Goal: Transaction & Acquisition: Purchase product/service

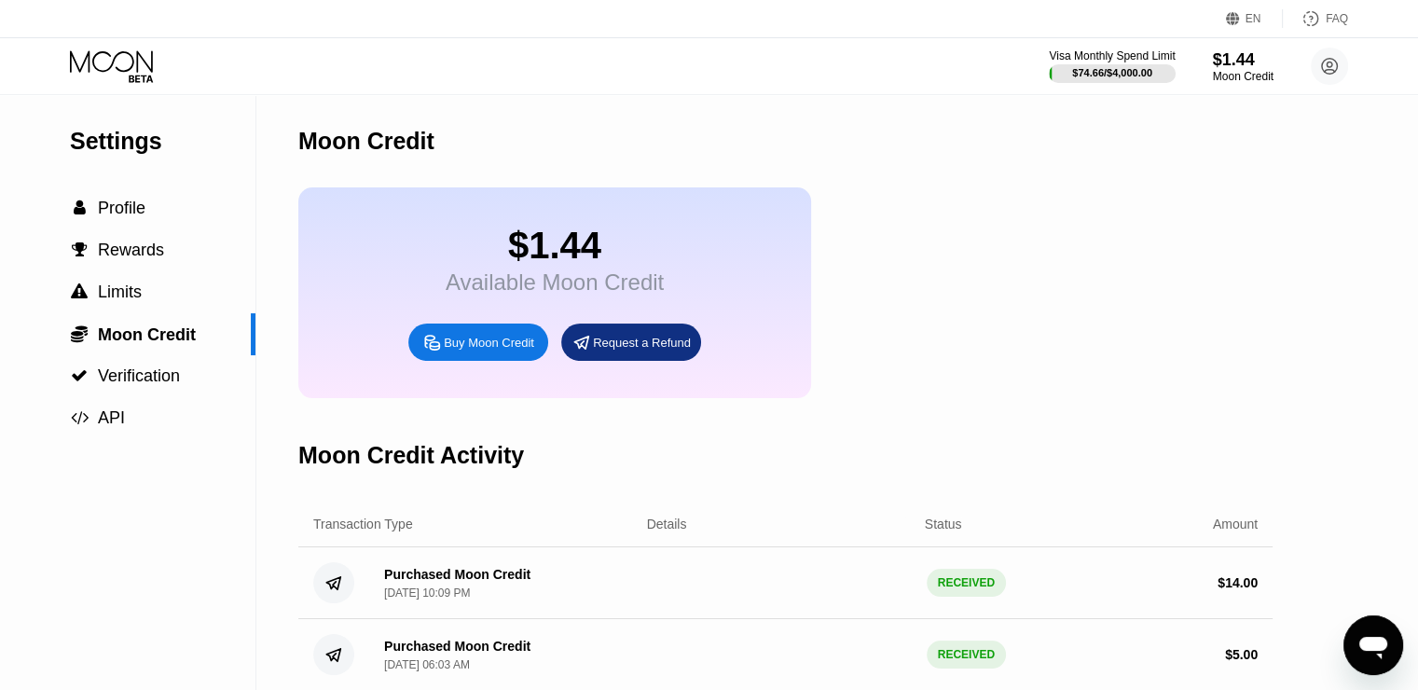
click at [123, 56] on icon at bounding box center [113, 66] width 87 height 33
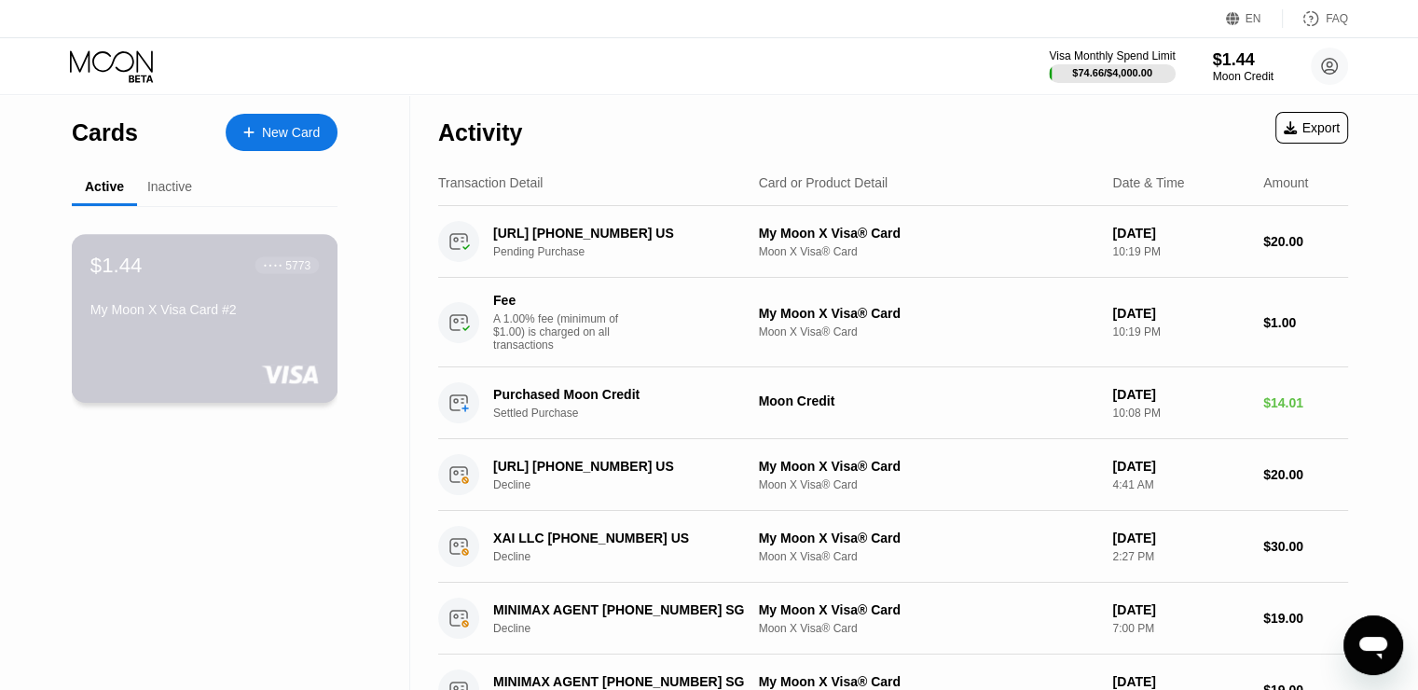
click at [174, 344] on div "$1.44 ● ● ● ● 5773 My Moon X Visa Card #2" at bounding box center [205, 318] width 267 height 169
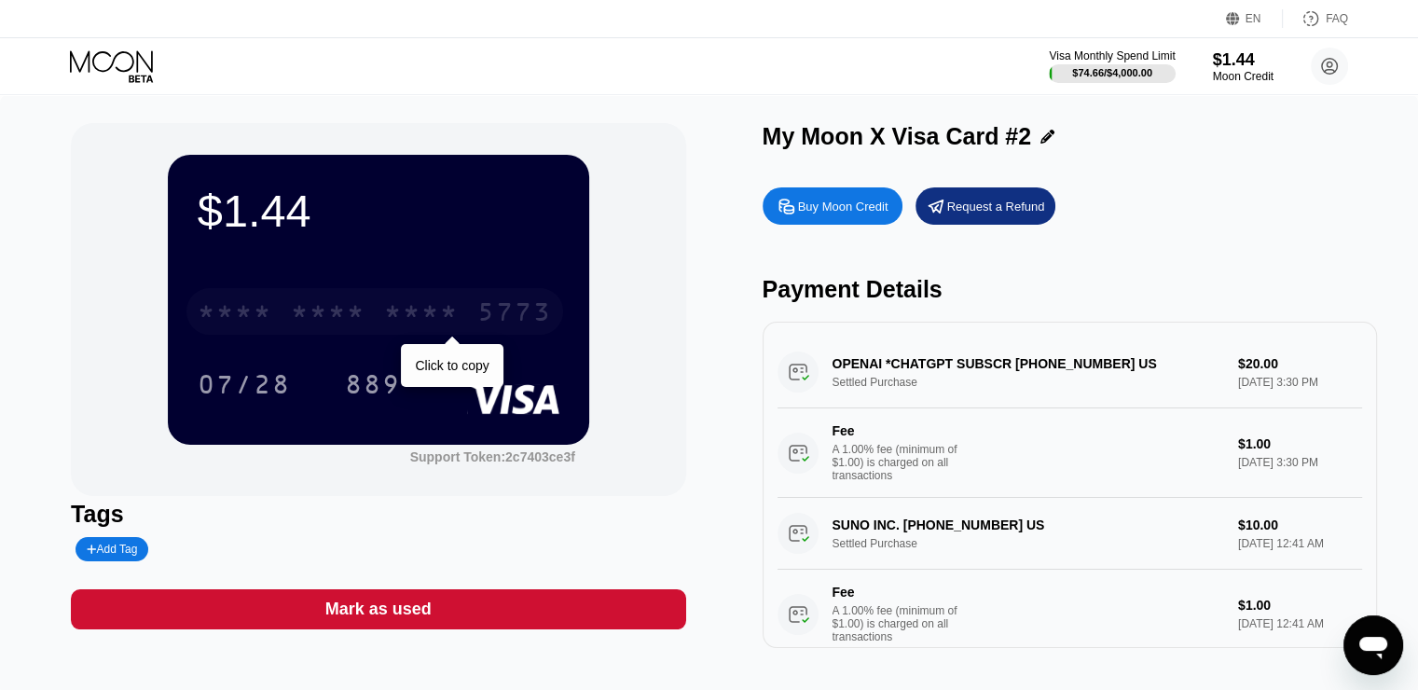
click at [493, 308] on div "5773" at bounding box center [514, 314] width 75 height 30
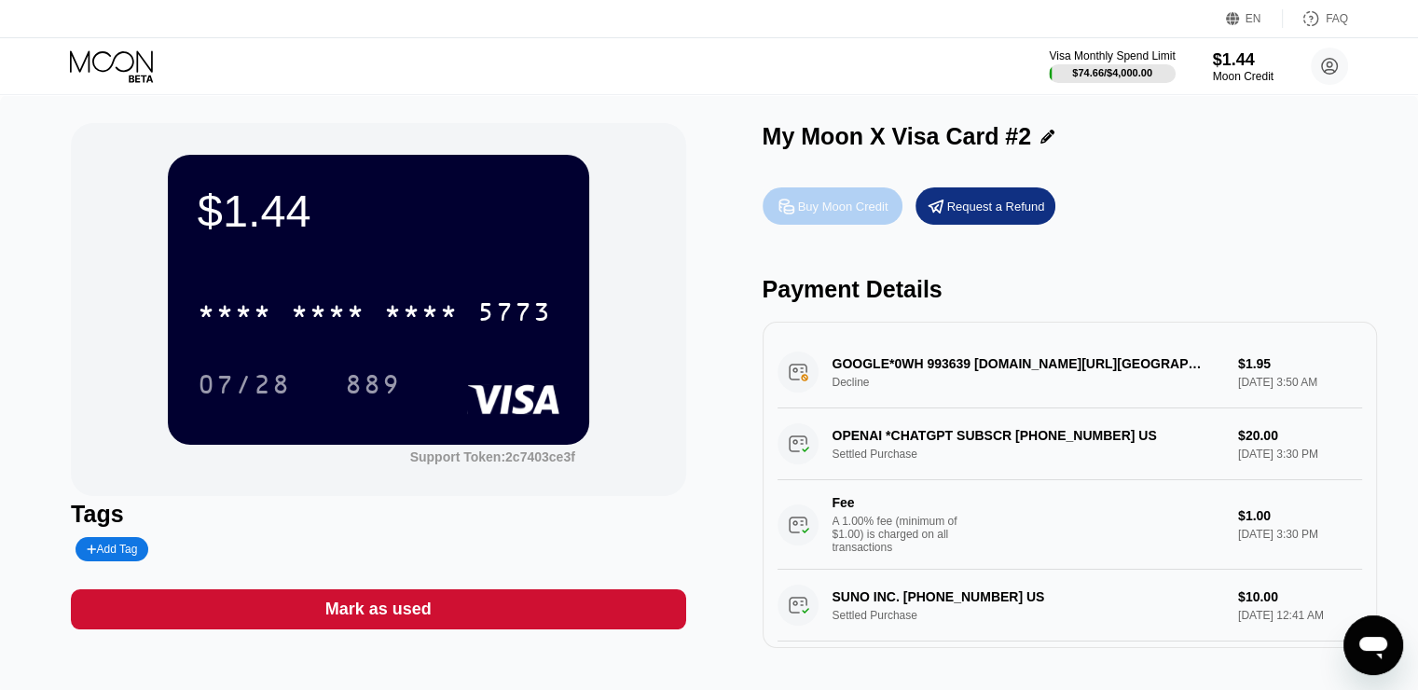
click at [860, 214] on div "Buy Moon Credit" at bounding box center [843, 207] width 90 height 16
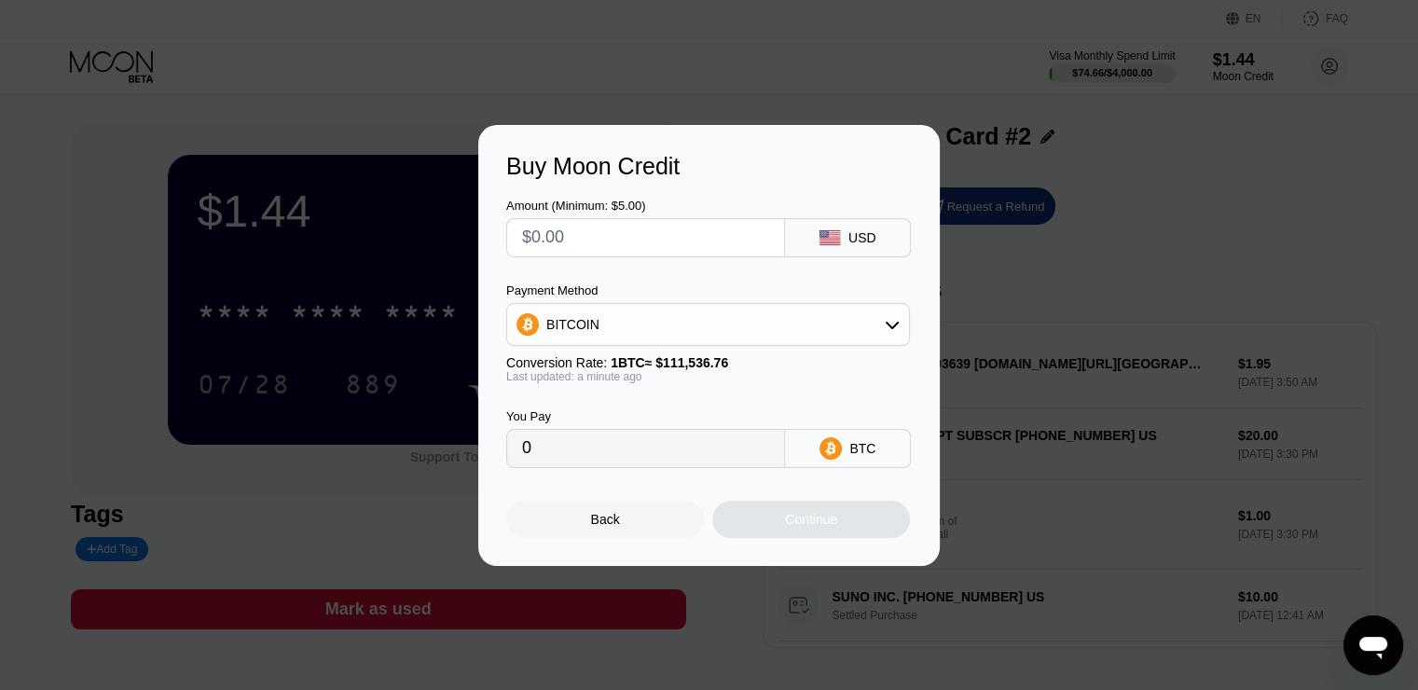
click at [662, 252] on input "text" at bounding box center [645, 237] width 247 height 37
click at [658, 244] on input "text" at bounding box center [645, 237] width 247 height 37
click at [657, 243] on input "text" at bounding box center [645, 237] width 247 height 37
type input "$4"
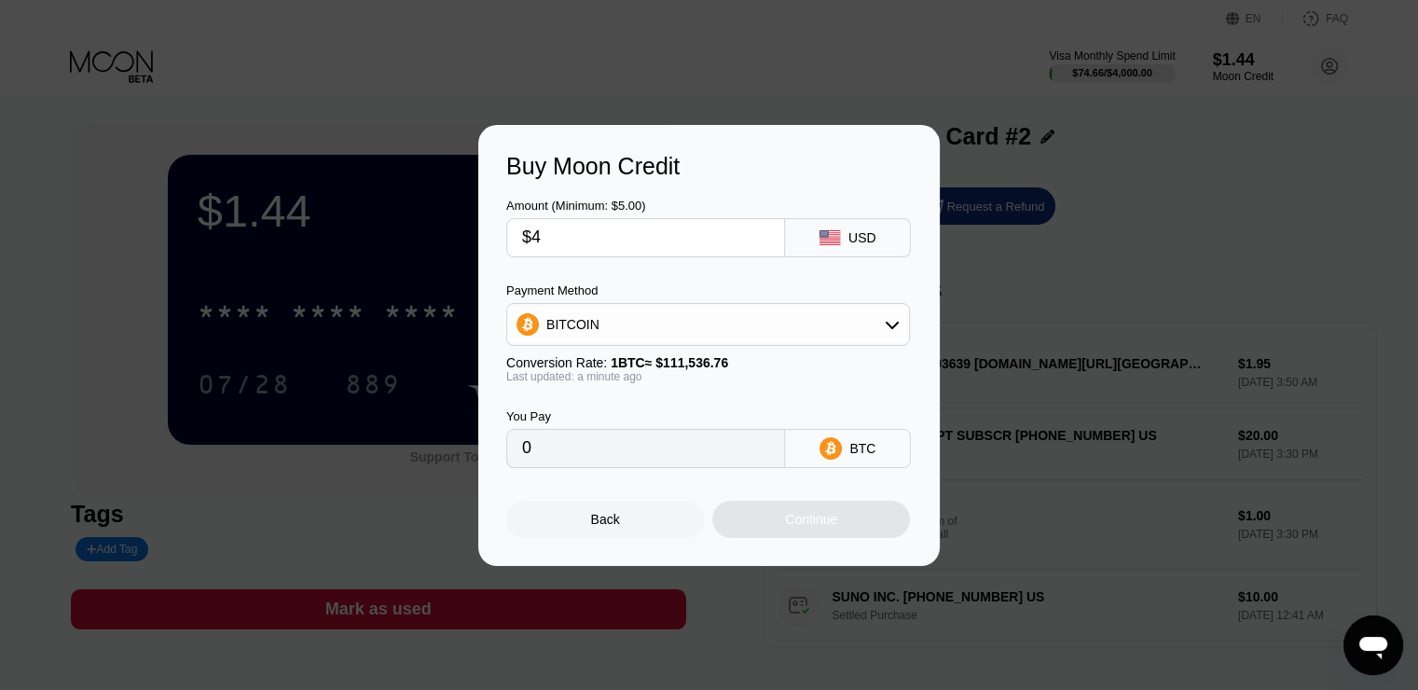
type input "0.00003587"
drag, startPoint x: 586, startPoint y: 261, endPoint x: 583, endPoint y: 250, distance: 11.8
click at [585, 255] on div "Amount (Minimum: $5.00) $4 USD Payment Method BITCOIN Conversion Rate: 1 BTC ≈ …" at bounding box center [708, 324] width 405 height 288
click at [582, 240] on input "$4" at bounding box center [645, 237] width 247 height 37
click at [582, 239] on input "$4" at bounding box center [645, 237] width 247 height 37
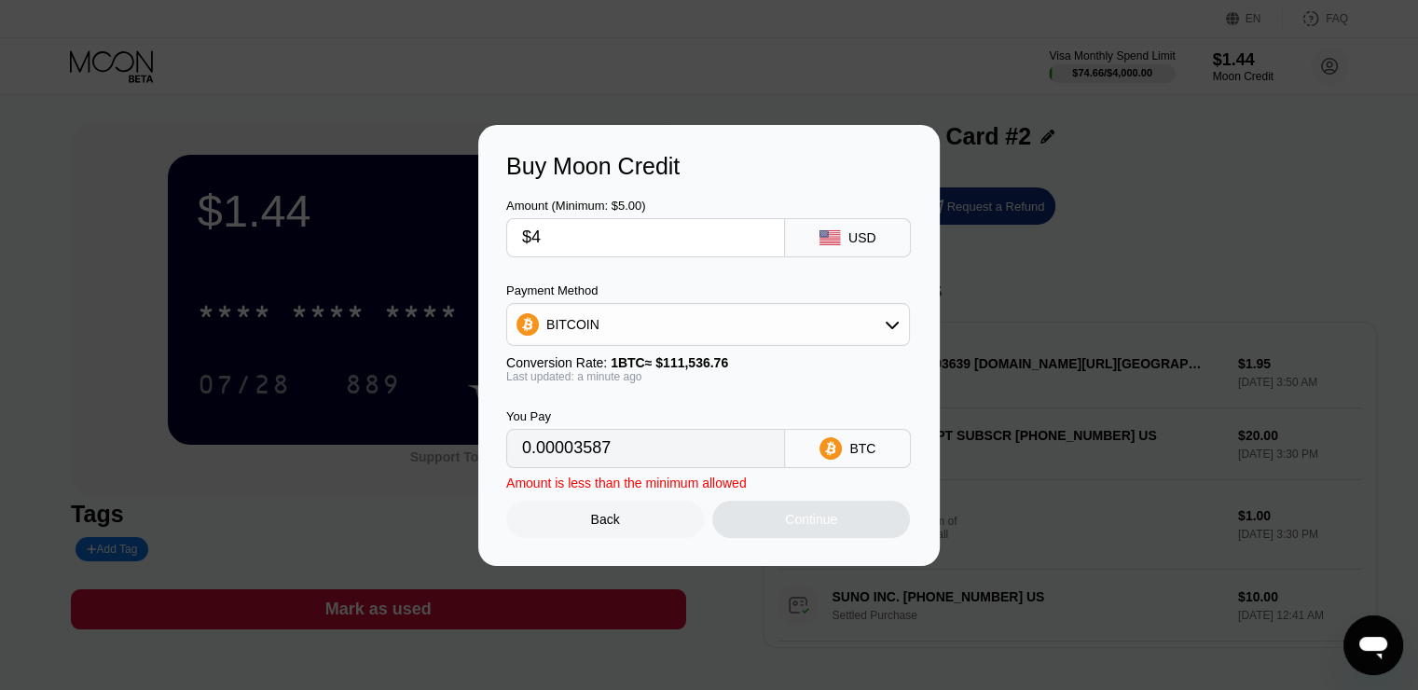
click at [582, 239] on input "$4" at bounding box center [645, 237] width 247 height 37
type input "$5"
type input "0.00004483"
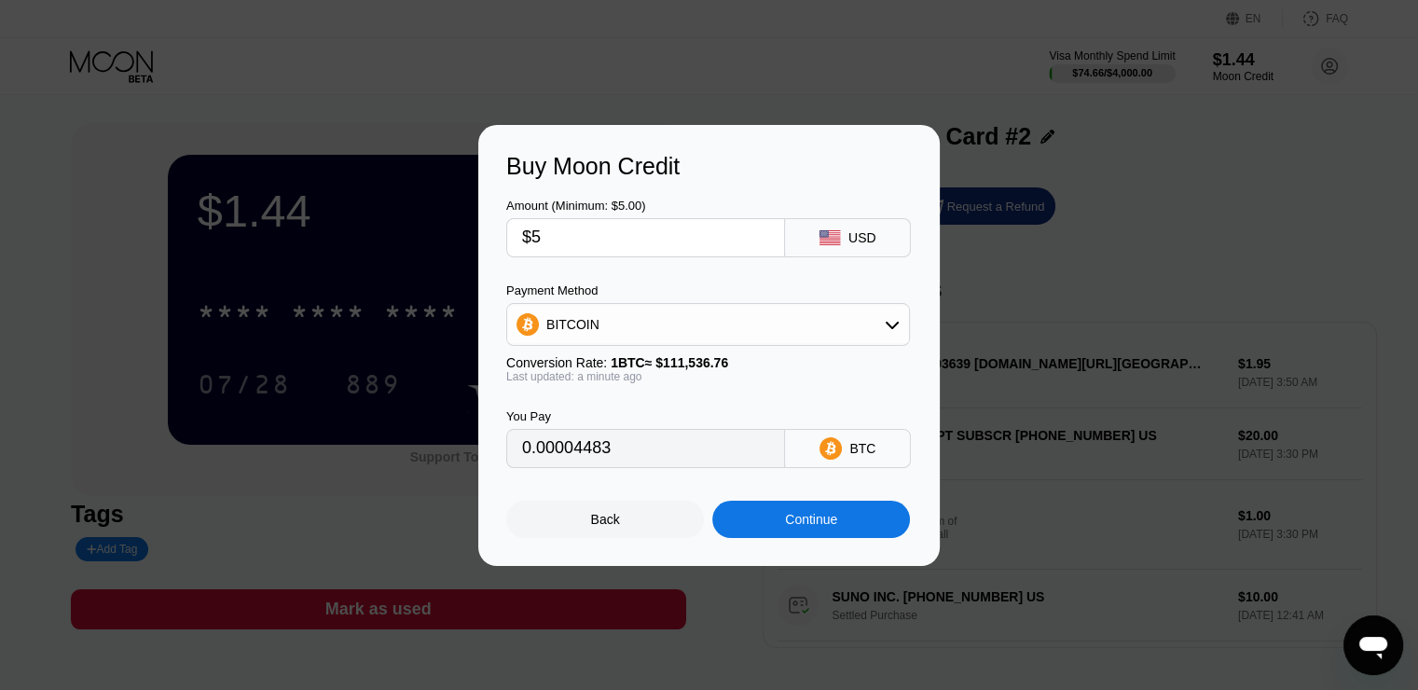
type input "$5"
click at [797, 522] on div "Continue" at bounding box center [811, 519] width 52 height 15
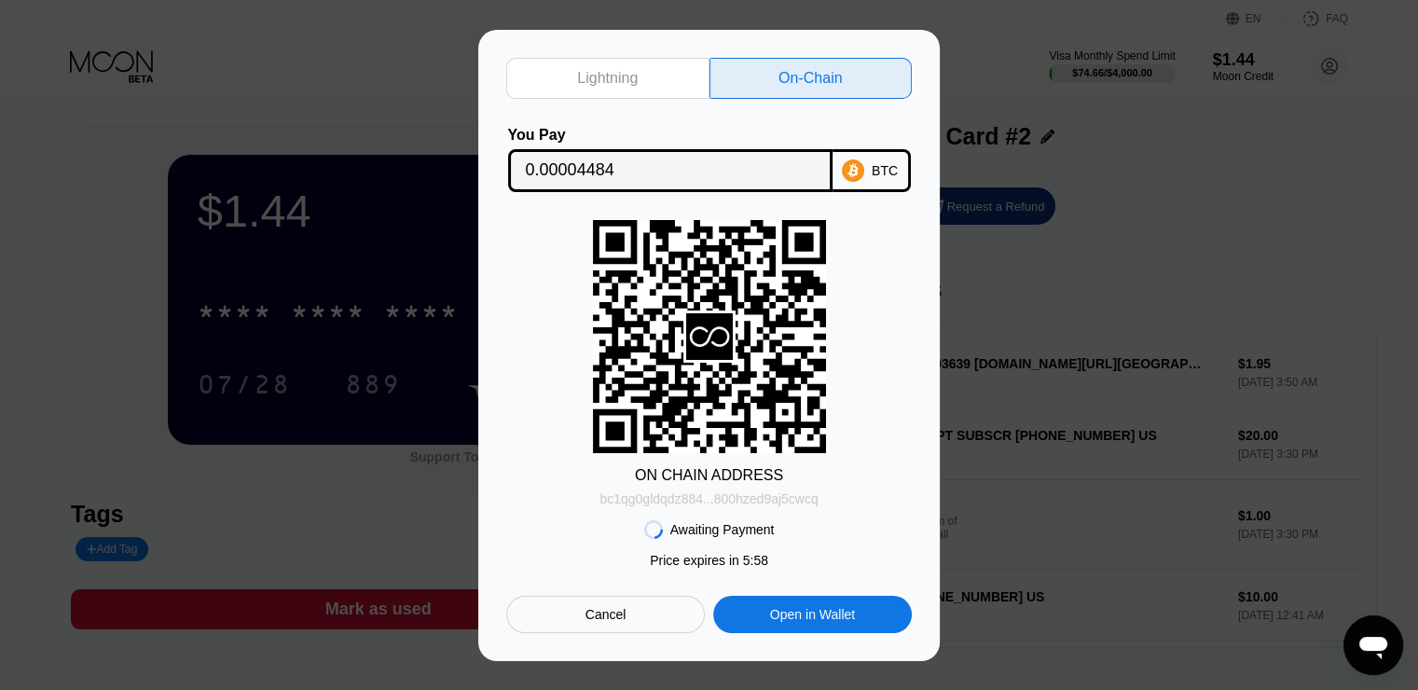
click at [700, 500] on div "bc1qg0gldqdz884...800hzed9aj5cwcq" at bounding box center [708, 498] width 218 height 15
click at [790, 160] on input "0.00004484" at bounding box center [670, 170] width 289 height 37
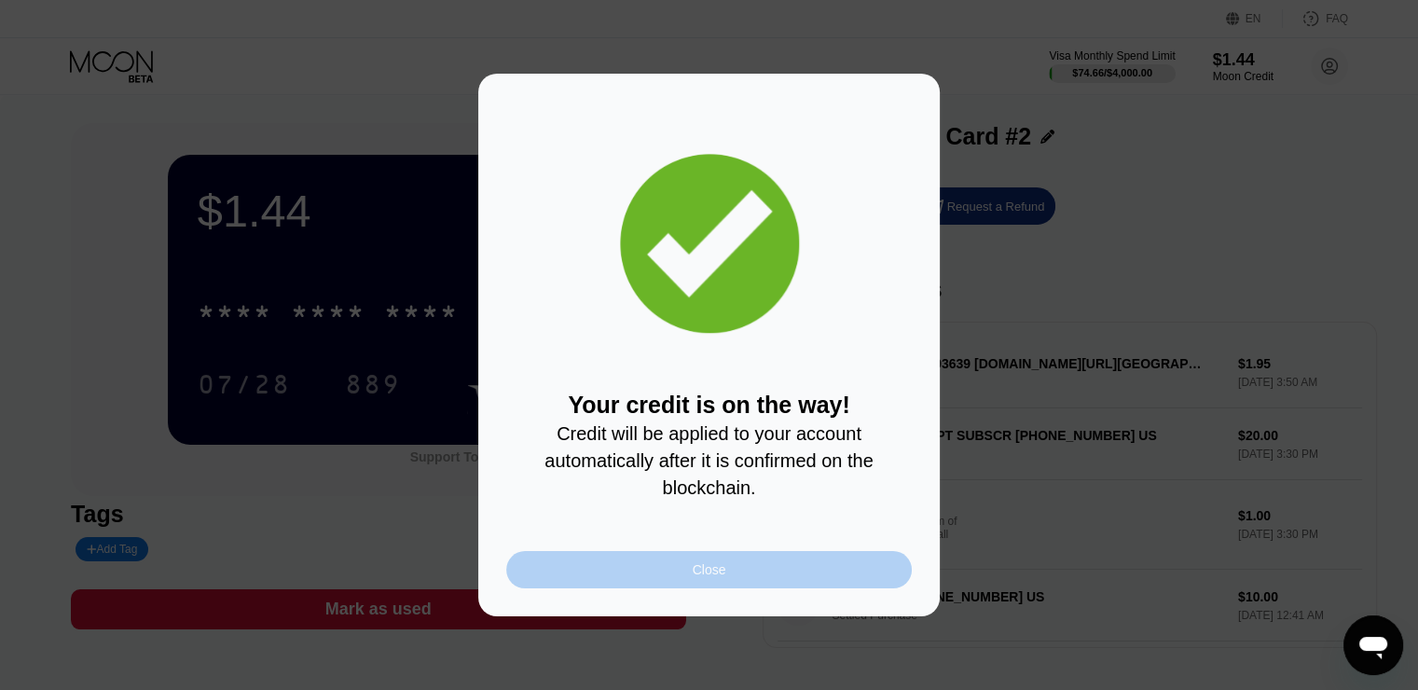
click at [682, 577] on div "Close" at bounding box center [708, 569] width 405 height 37
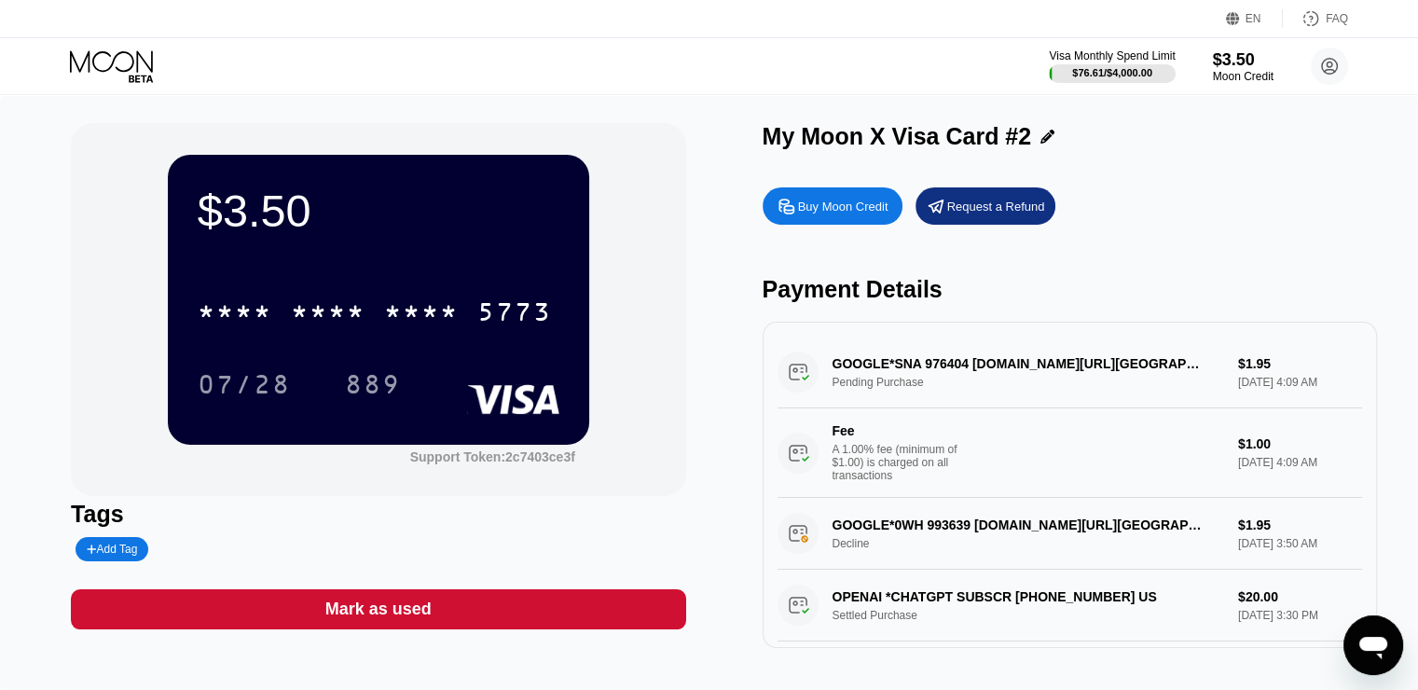
drag, startPoint x: 923, startPoint y: 366, endPoint x: 947, endPoint y: 371, distance: 24.7
click at [947, 371] on div "GOOGLE*SNA 976404 [DOMAIN_NAME][URL] Pending Purchase $1.95 [DATE] 4:09 AM Fee …" at bounding box center [1069, 416] width 584 height 161
